Goal: Task Accomplishment & Management: Manage account settings

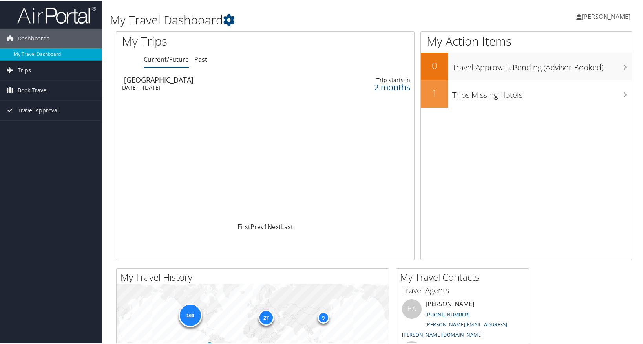
click at [593, 19] on span "[PERSON_NAME]" at bounding box center [606, 15] width 49 height 9
click at [554, 70] on link "View Travel Profile" at bounding box center [585, 69] width 88 height 13
click at [200, 59] on link "Past" at bounding box center [200, 58] width 13 height 9
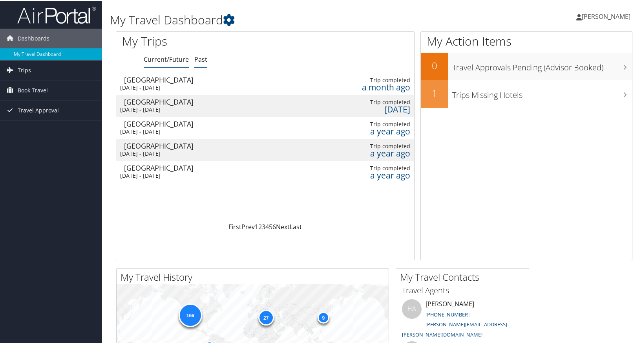
click at [176, 59] on link "Current/Future" at bounding box center [166, 58] width 45 height 9
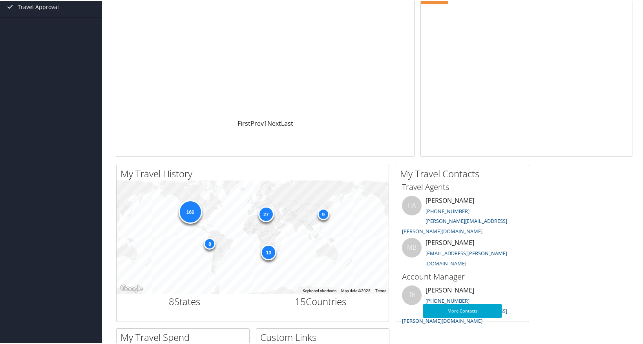
scroll to position [127, 0]
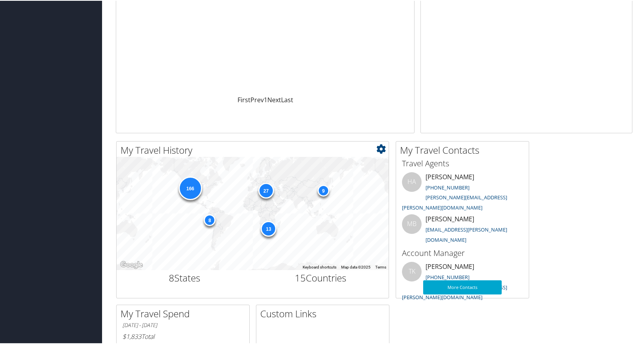
click at [190, 185] on div "166" at bounding box center [190, 188] width 24 height 24
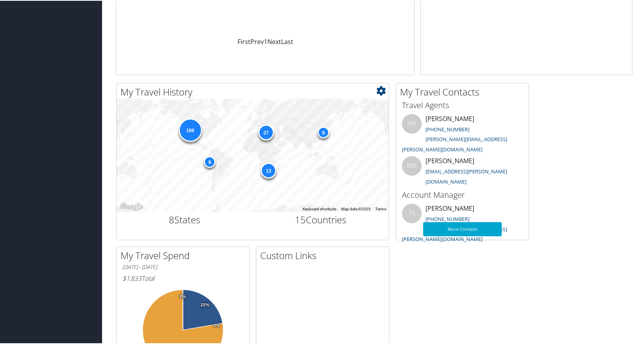
scroll to position [148, 0]
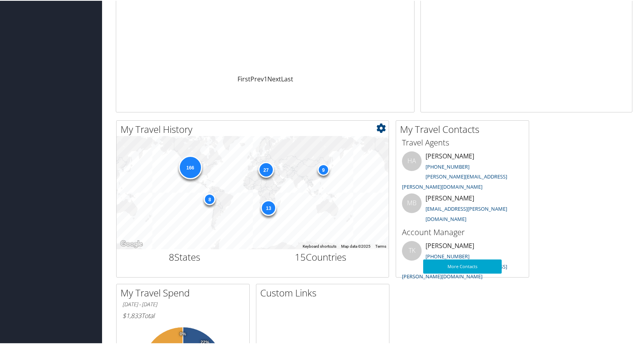
click at [209, 197] on div "8" at bounding box center [210, 198] width 12 height 12
click at [270, 203] on div "13" at bounding box center [269, 207] width 16 height 16
click at [383, 126] on icon at bounding box center [381, 126] width 9 height 9
click at [294, 170] on link "Large" at bounding box center [334, 166] width 103 height 13
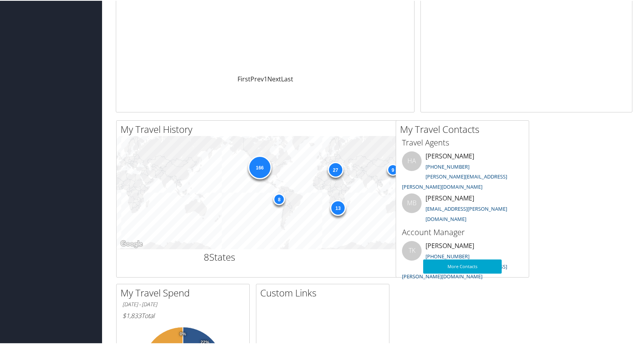
click at [260, 170] on div "166" at bounding box center [260, 167] width 24 height 24
drag, startPoint x: 303, startPoint y: 182, endPoint x: 241, endPoint y: 183, distance: 62.0
click at [241, 183] on div "166 8 9 27 13" at bounding box center [322, 191] width 411 height 113
drag, startPoint x: 338, startPoint y: 212, endPoint x: 319, endPoint y: 207, distance: 19.3
click at [322, 210] on div "166 8 9 27 13" at bounding box center [322, 191] width 411 height 113
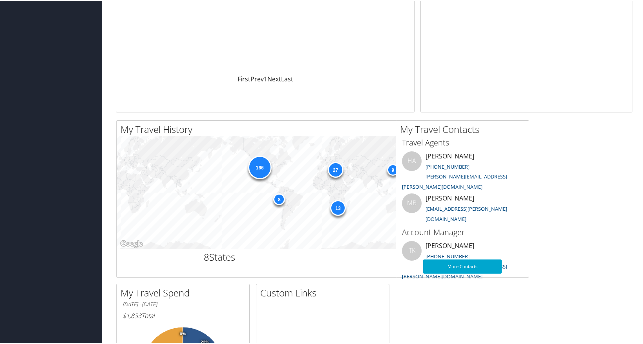
click at [411, 299] on div "My Travel History Small Medium Large ← Move left → Move right ↑ Move up ↓ Move …" at bounding box center [374, 279] width 528 height 320
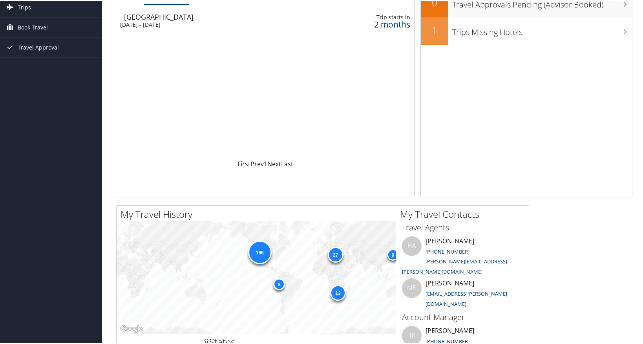
scroll to position [0, 0]
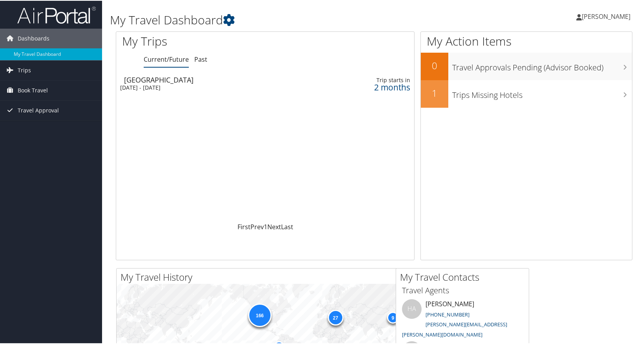
click at [620, 16] on span "[PERSON_NAME]" at bounding box center [606, 15] width 49 height 9
click at [564, 68] on link "View Travel Profile" at bounding box center [585, 69] width 88 height 13
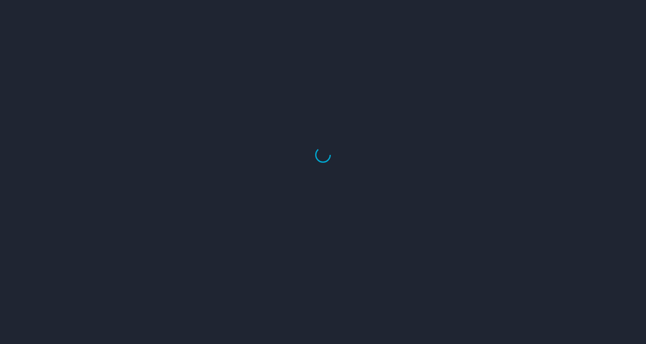
select select "US"
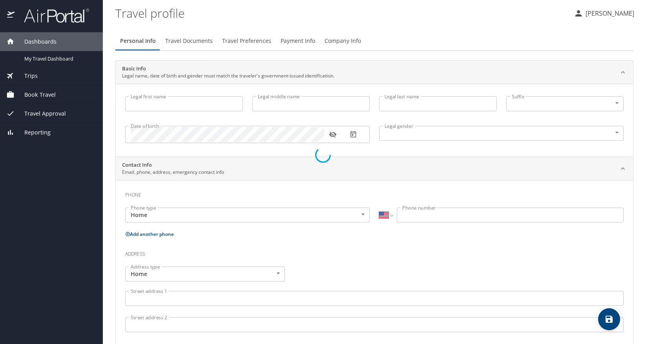
type input "Isabelle"
type input "Cannon"
type input "Female"
select select "US"
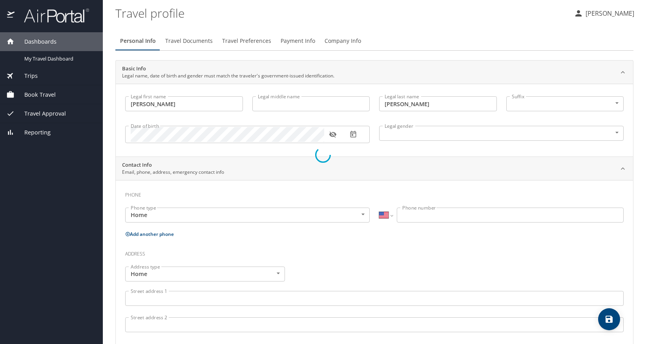
select select "US"
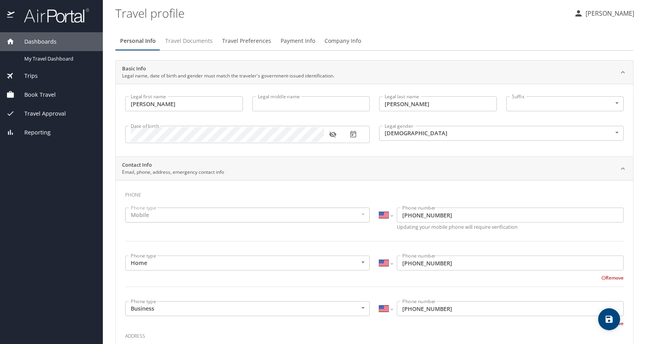
click at [176, 42] on span "Travel Documents" at bounding box center [189, 41] width 48 height 10
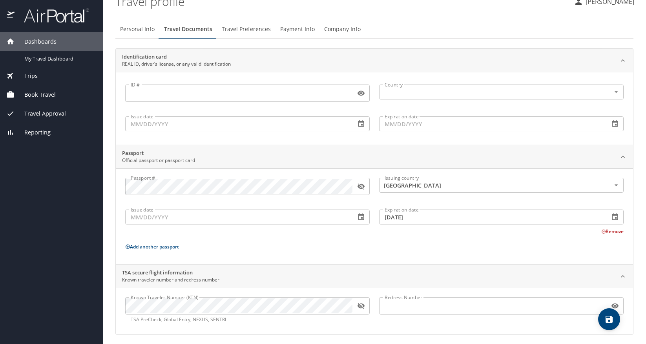
scroll to position [15, 0]
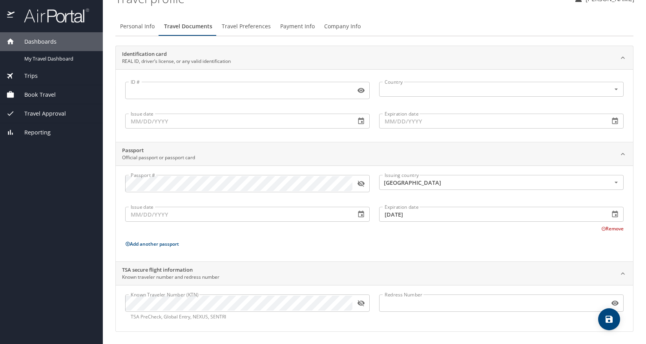
click at [364, 185] on icon "button" at bounding box center [361, 183] width 8 height 8
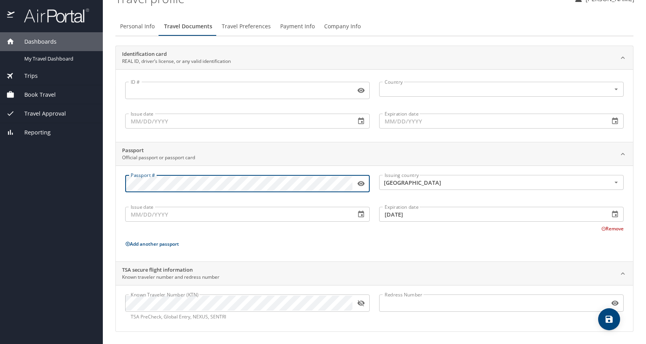
click at [407, 194] on div "Issuing country United States of America Issuing country" at bounding box center [502, 184] width 254 height 29
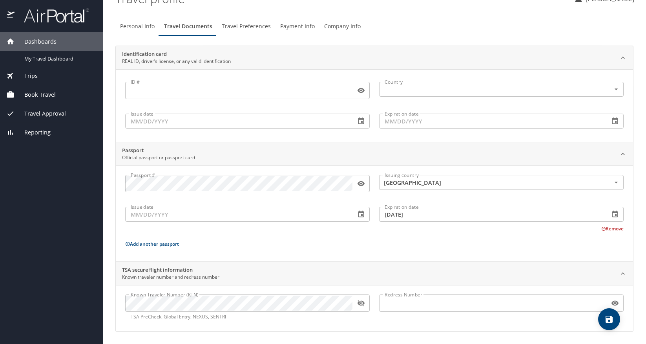
click at [159, 217] on input "Issue date" at bounding box center [237, 214] width 224 height 15
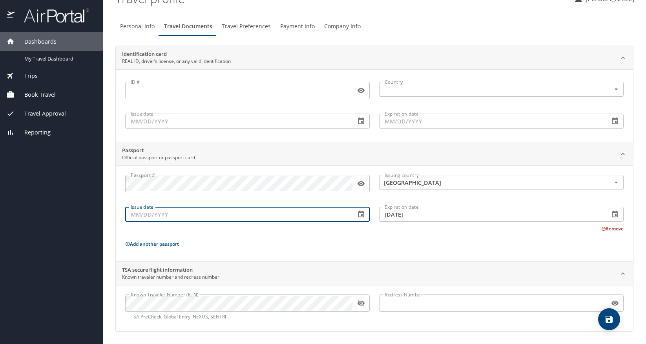
click at [360, 215] on icon "button" at bounding box center [361, 214] width 8 height 8
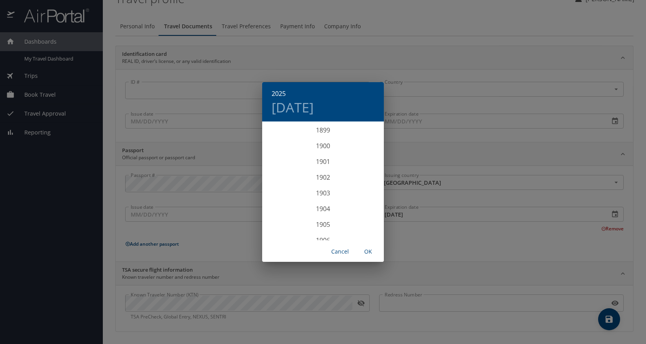
scroll to position [1932, 0]
click at [322, 179] on div "2025" at bounding box center [323, 181] width 122 height 16
click at [287, 194] on div "Jul" at bounding box center [282, 195] width 40 height 29
click at [353, 175] on p "11" at bounding box center [354, 177] width 5 height 5
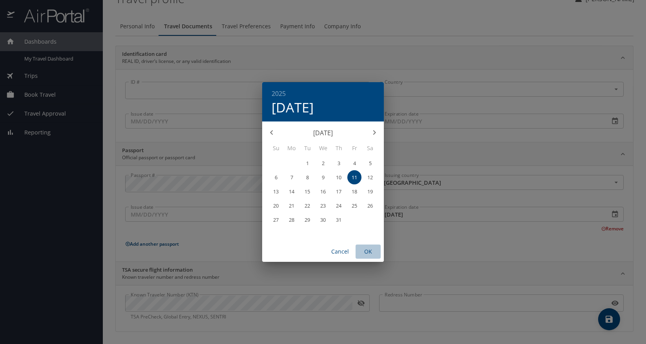
click at [368, 251] on span "OK" at bounding box center [368, 252] width 19 height 10
type input "07/11/2025"
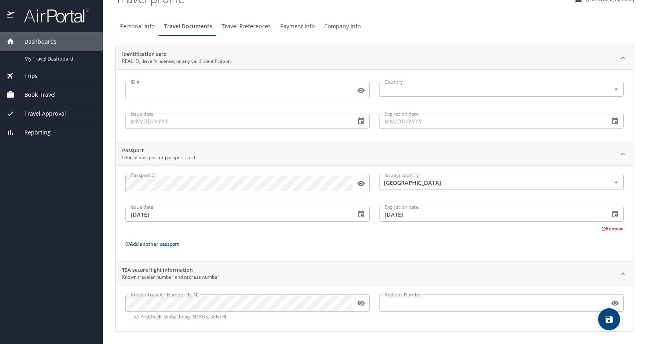
click at [420, 216] on input "02/28/2026" at bounding box center [491, 214] width 224 height 15
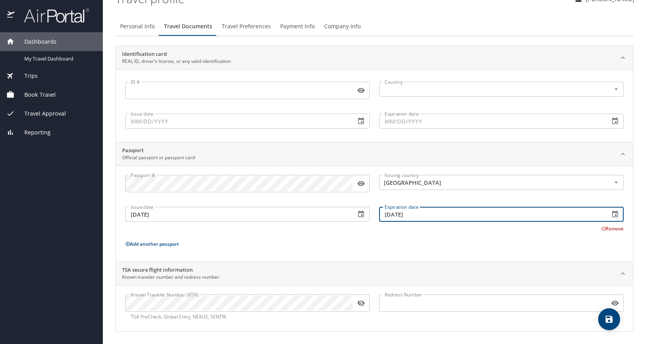
click at [614, 215] on icon "button" at bounding box center [615, 214] width 8 height 8
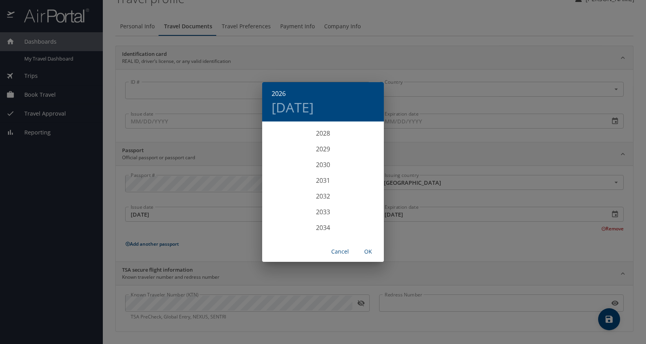
scroll to position [2043, 0]
click at [320, 231] on div "2035" at bounding box center [323, 231] width 122 height 16
click at [282, 196] on div "Jul" at bounding box center [282, 195] width 40 height 29
click at [304, 177] on span "10" at bounding box center [307, 177] width 14 height 5
click at [367, 249] on span "OK" at bounding box center [368, 252] width 19 height 10
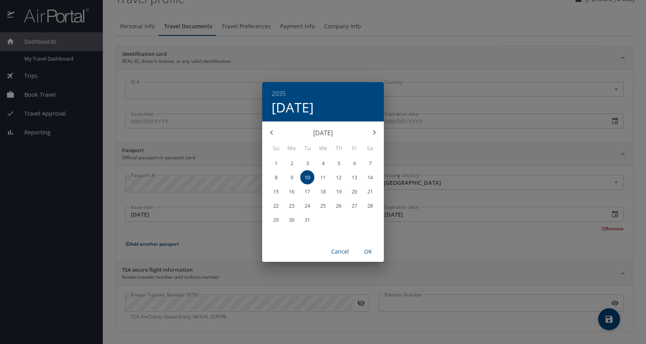
type input "07/10/2035"
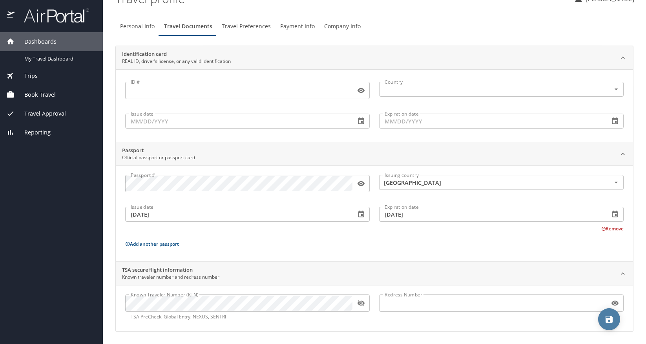
click at [609, 324] on button "save" at bounding box center [609, 319] width 22 height 22
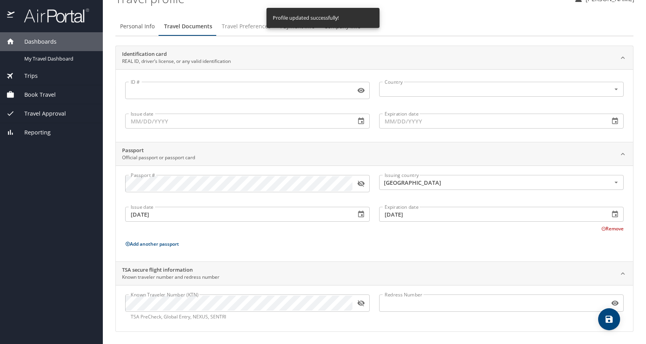
click at [243, 29] on span "Travel Preferences" at bounding box center [246, 27] width 49 height 10
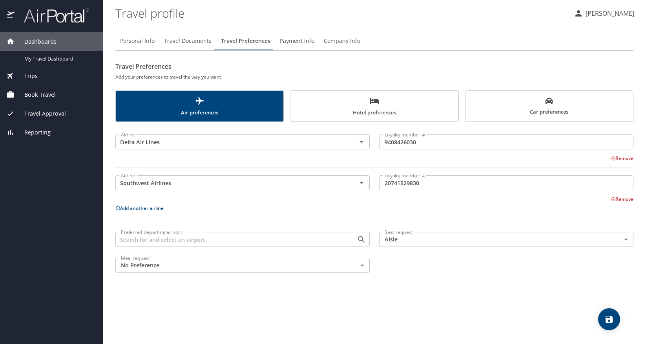
click at [395, 244] on body "Dashboards My Travel Dashboard Trips Current / Future Trips Past Trips Trips Mi…" at bounding box center [323, 172] width 646 height 344
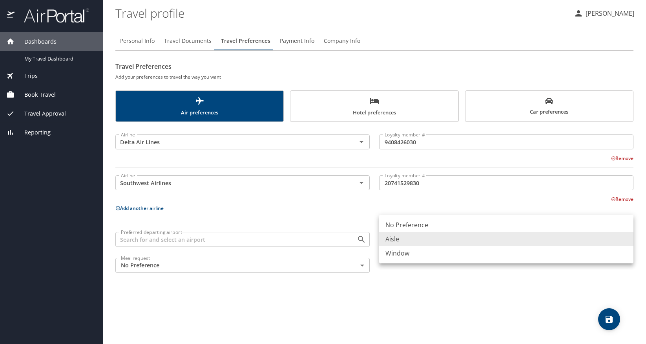
click at [325, 212] on div at bounding box center [323, 172] width 646 height 344
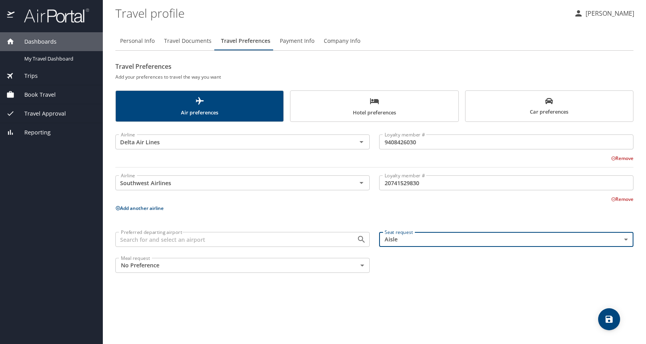
click at [426, 184] on input "20741529830" at bounding box center [506, 182] width 254 height 15
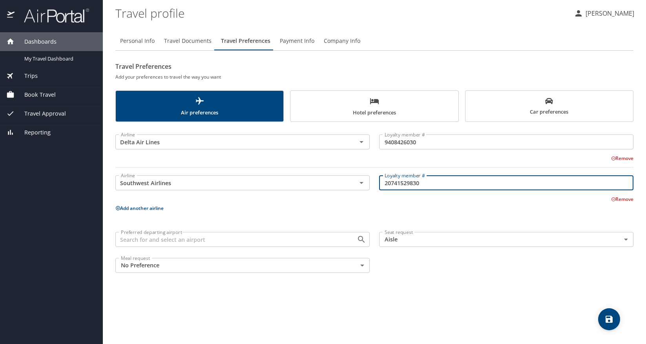
click at [426, 184] on input "20741529830" at bounding box center [506, 182] width 254 height 15
click at [619, 200] on button "Remove" at bounding box center [622, 199] width 22 height 7
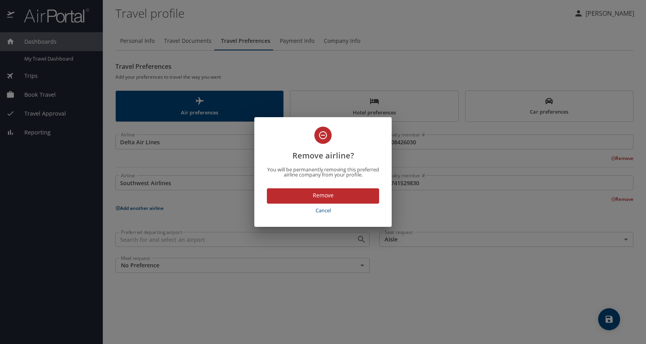
click at [324, 194] on span "Remove" at bounding box center [323, 195] width 100 height 10
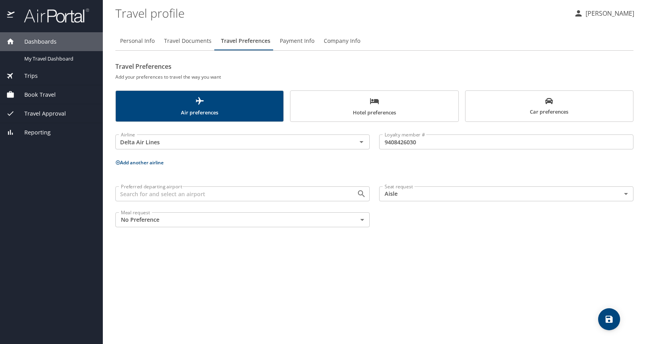
click at [609, 318] on icon "save" at bounding box center [609, 318] width 7 height 7
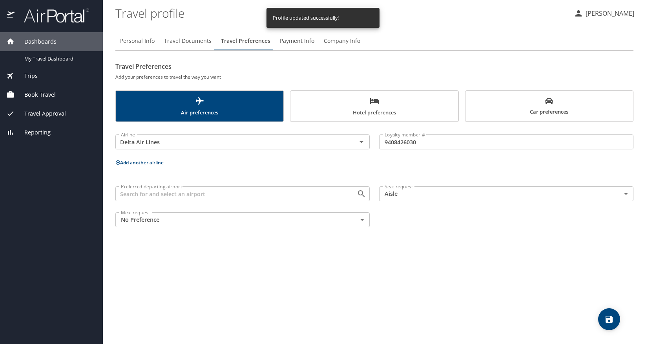
click at [335, 43] on span "Company Info" at bounding box center [342, 41] width 37 height 10
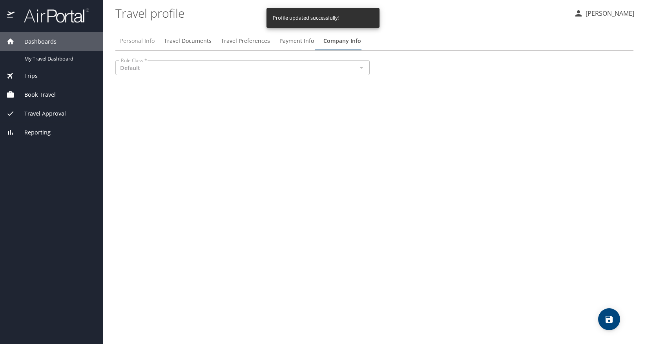
click at [125, 37] on span "Personal Info" at bounding box center [137, 41] width 35 height 10
select select "US"
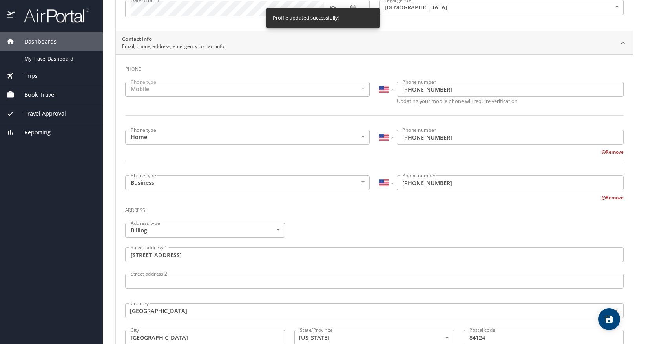
scroll to position [154, 0]
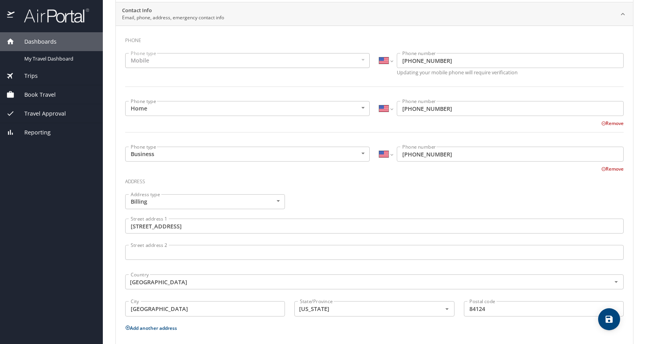
click at [614, 171] on button "Remove" at bounding box center [613, 168] width 22 height 7
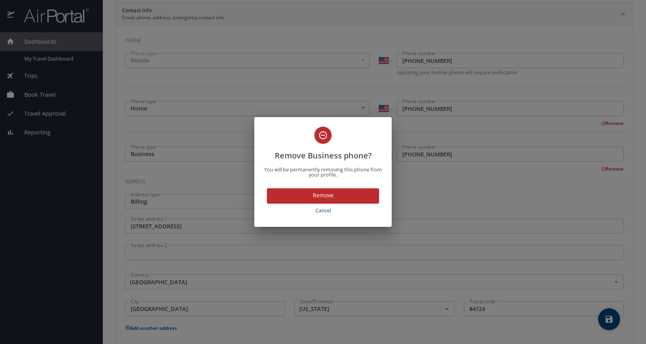
click at [309, 193] on span "Remove" at bounding box center [323, 195] width 100 height 10
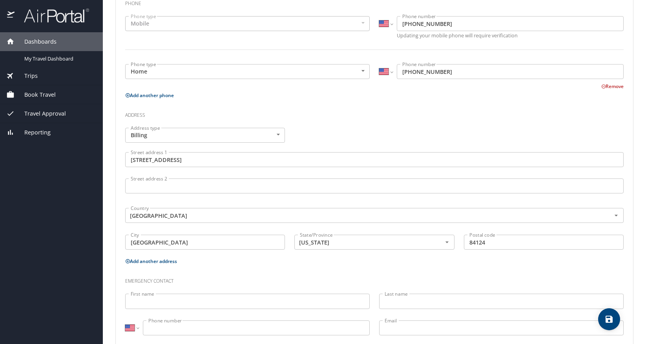
scroll to position [208, 0]
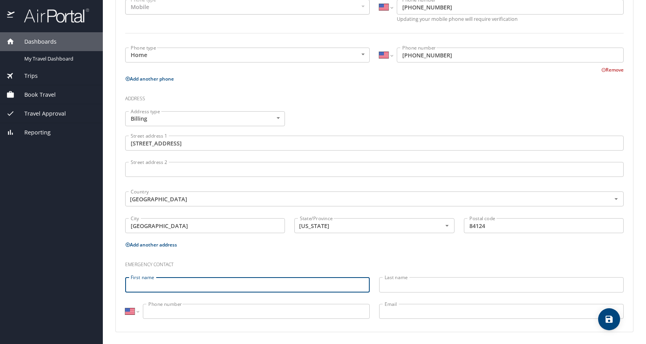
click at [207, 281] on input "First name" at bounding box center [247, 284] width 245 height 15
type input "Blake"
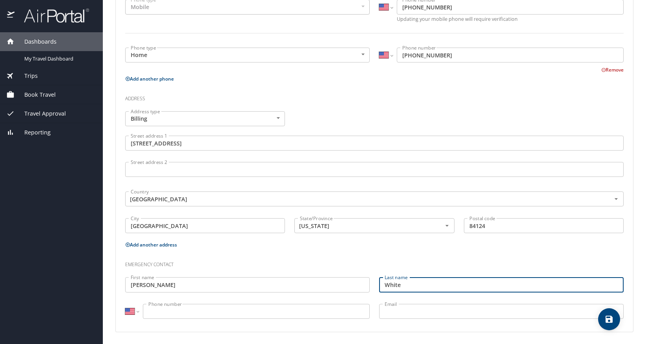
type input "White"
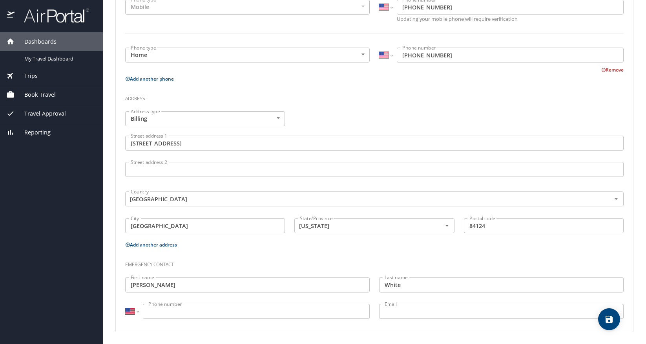
click at [155, 309] on input "Phone number" at bounding box center [256, 310] width 227 height 15
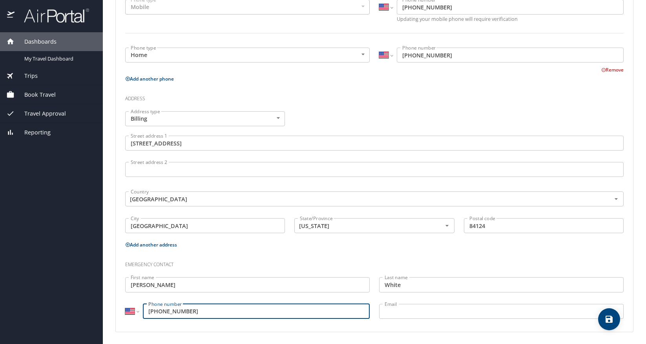
type input "(801) 259-3606"
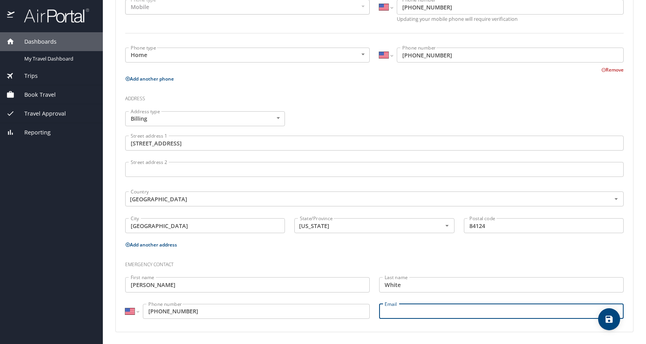
type input "i"
type input "blakeashtonwhite@gmail.com"
click at [609, 320] on icon "save" at bounding box center [609, 318] width 9 height 9
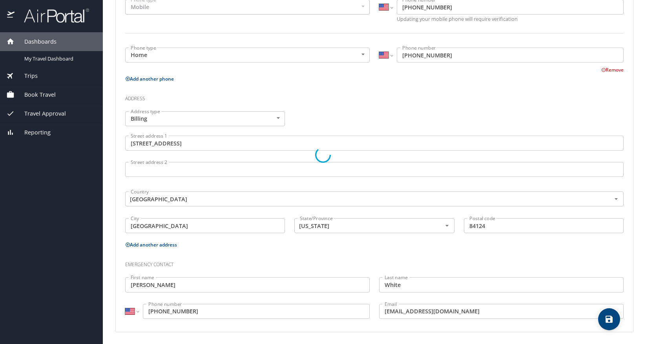
select select "US"
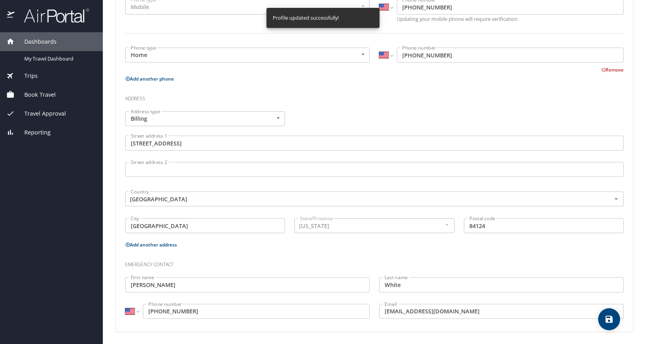
select select "US"
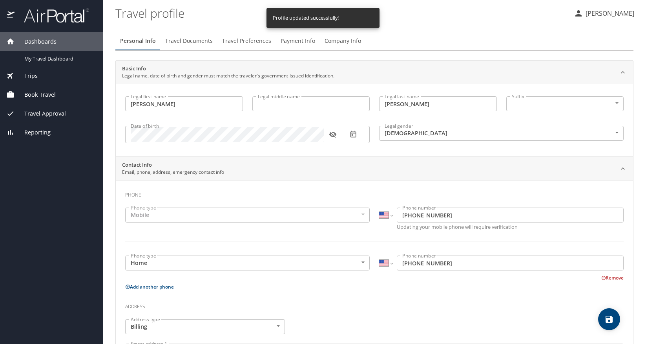
click at [38, 94] on span "Book Travel" at bounding box center [35, 94] width 41 height 9
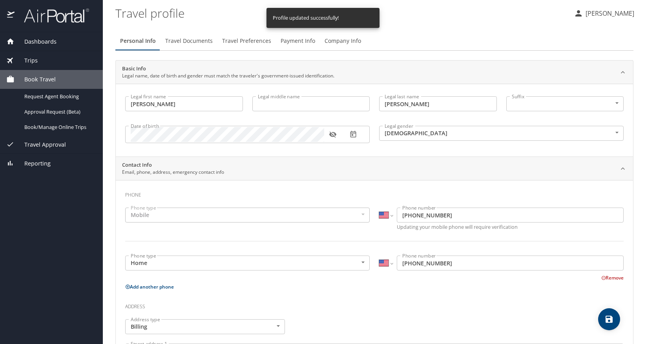
click at [426, 33] on div "Personal Info Travel Documents Travel Preferences Payment Info Company Info" at bounding box center [374, 40] width 518 height 19
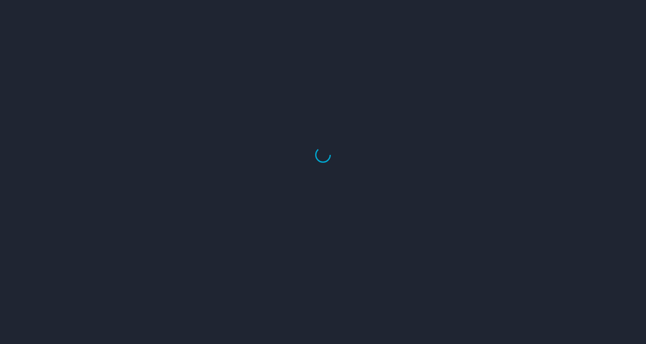
select select "US"
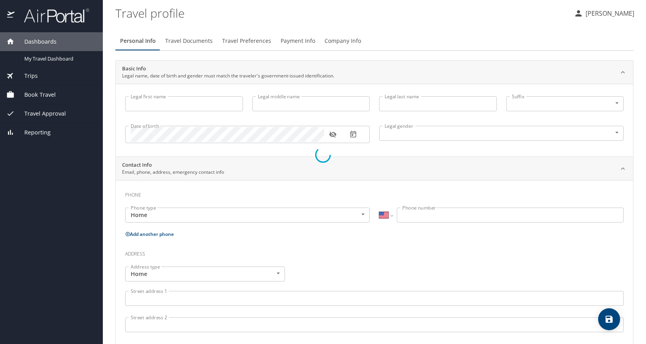
type input "Isabelle"
type input "Cannon"
type input "Female"
select select "US"
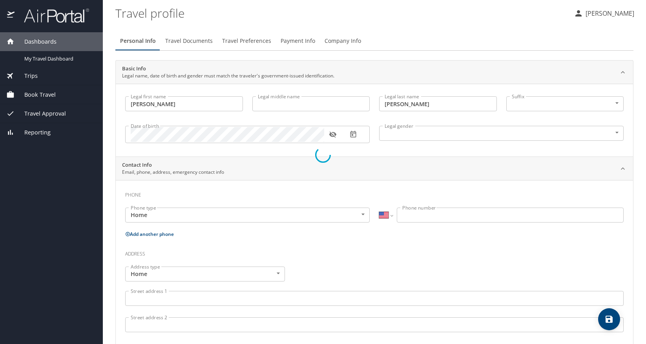
select select "US"
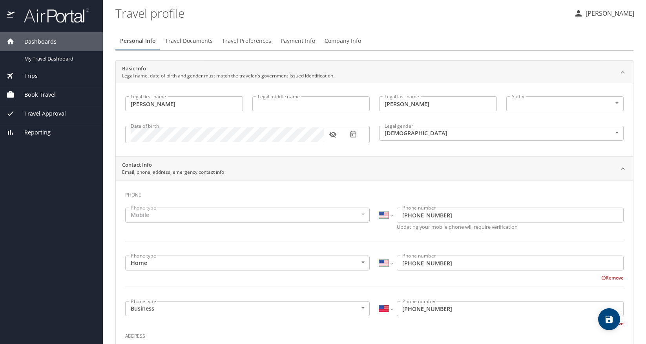
click at [248, 39] on span "Travel Preferences" at bounding box center [246, 41] width 49 height 10
